Goal: Task Accomplishment & Management: Manage account settings

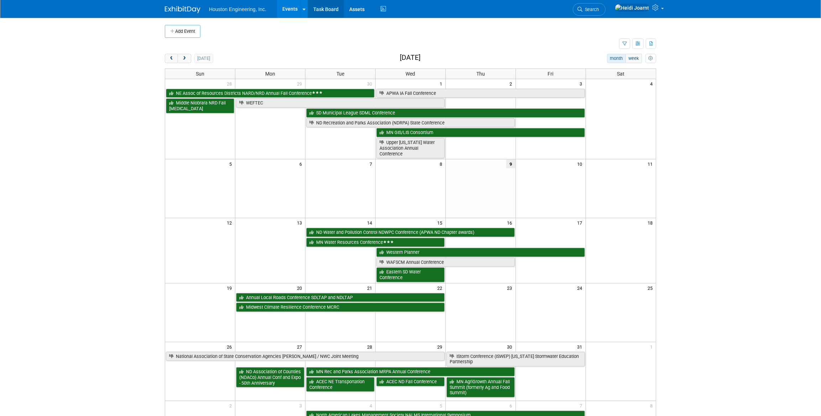
click at [333, 11] on link "Task Board" at bounding box center [326, 9] width 36 height 18
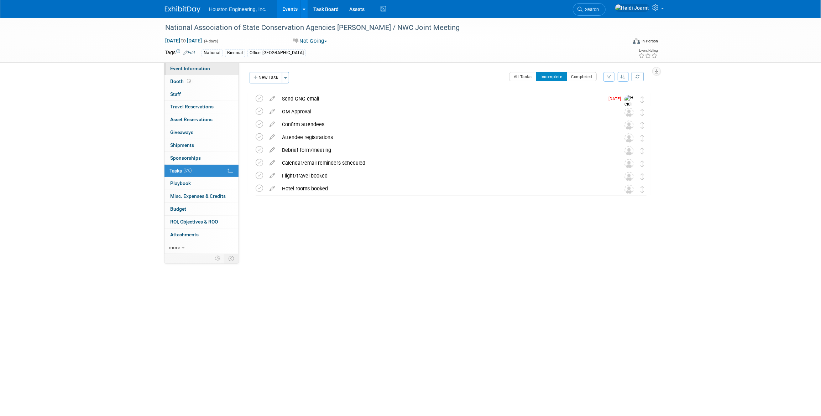
click at [213, 66] on link "Event Information" at bounding box center [202, 68] width 74 height 12
select select "1 - GNG/KO Needed"
select select "Environmental"
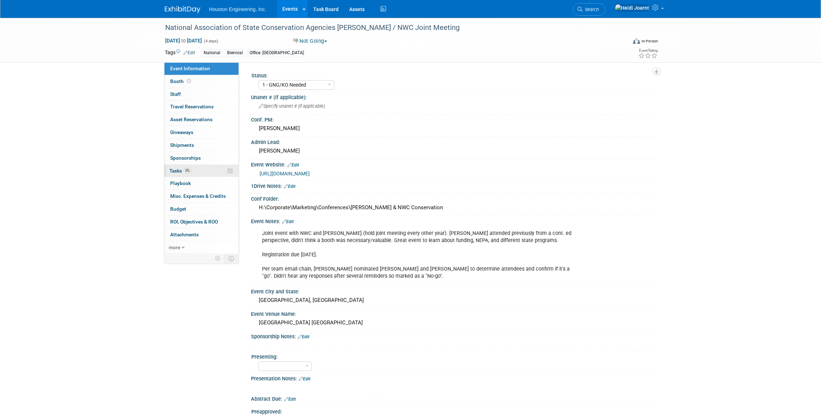
click at [210, 171] on link "0% Tasks 0%" at bounding box center [202, 171] width 74 height 12
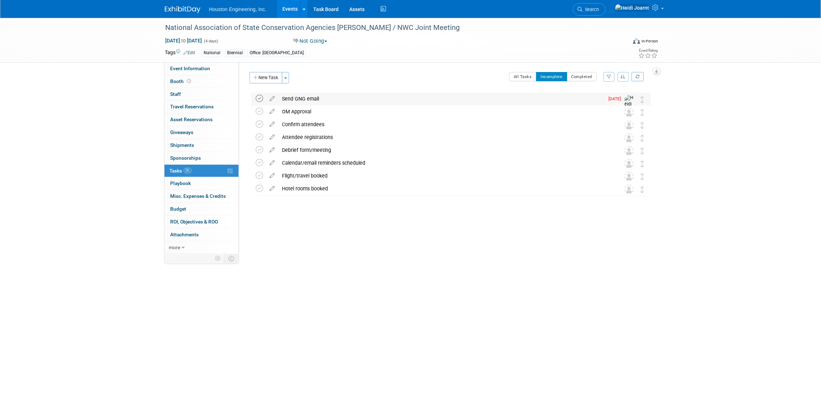
click at [262, 99] on icon at bounding box center [259, 98] width 7 height 7
click at [213, 71] on link "Event Information" at bounding box center [202, 68] width 74 height 12
select select "1 - GNG/KO Needed"
select select "Environmental"
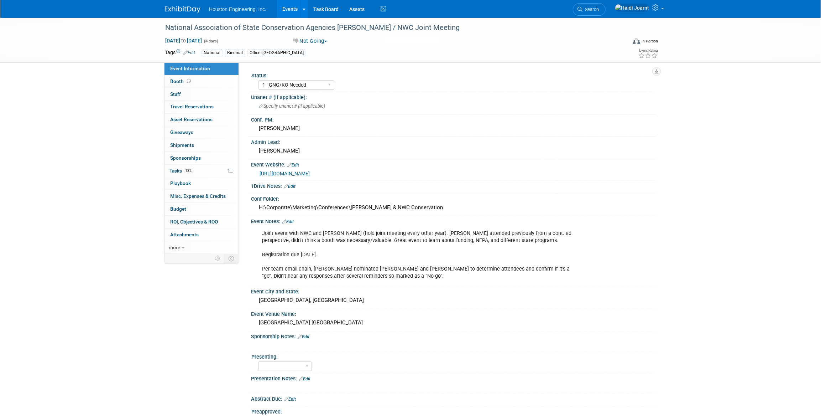
click at [290, 220] on link "Edit" at bounding box center [288, 221] width 12 height 5
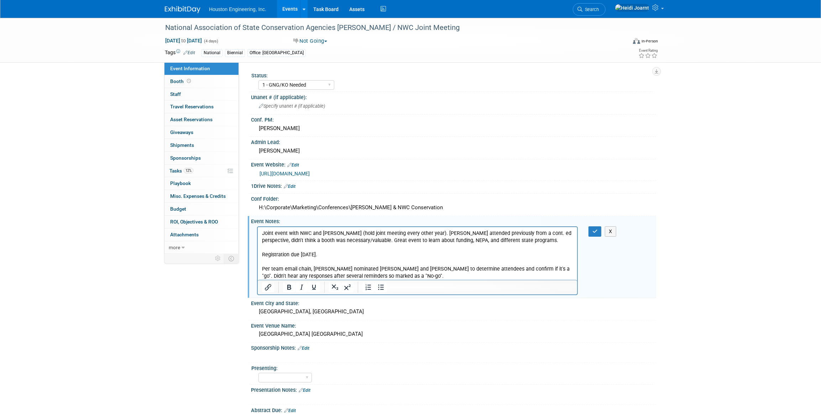
click at [387, 276] on p "Joint event with NWC and [PERSON_NAME] (hold joint meeting every other year). […" at bounding box center [417, 254] width 311 height 50
click at [597, 229] on icon "button" at bounding box center [595, 231] width 5 height 5
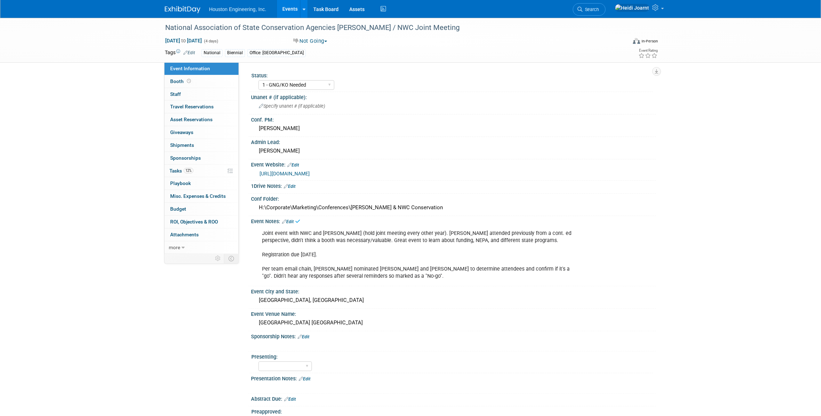
click at [291, 9] on link "Events" at bounding box center [290, 9] width 26 height 18
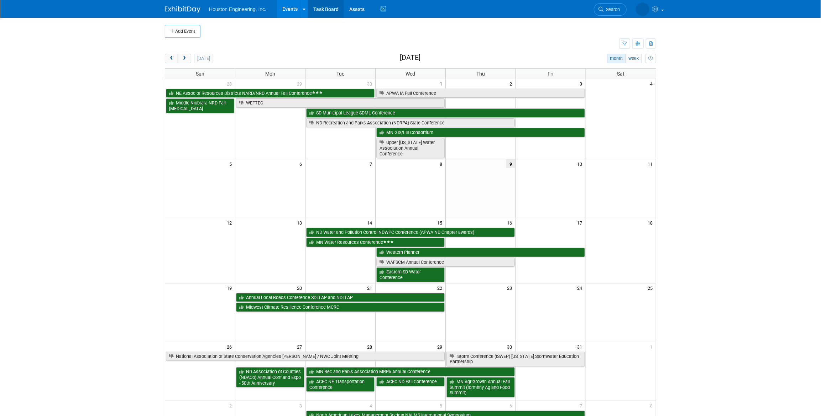
click at [320, 11] on link "Task Board" at bounding box center [326, 9] width 36 height 18
